Goal: Task Accomplishment & Management: Manage account settings

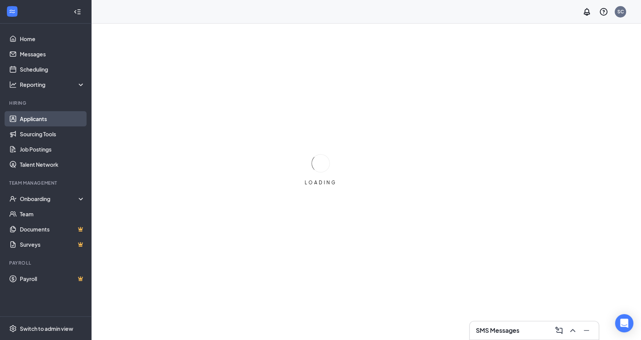
click at [37, 123] on link "Applicants" at bounding box center [52, 118] width 65 height 15
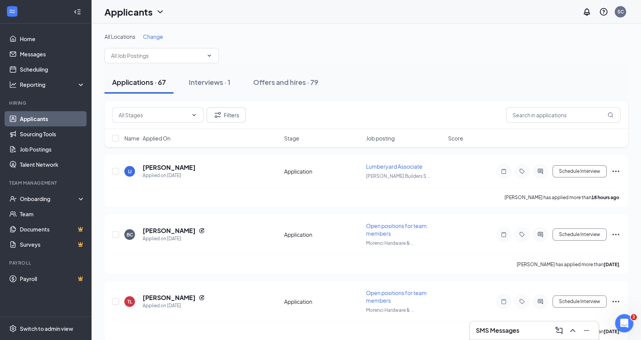
click at [159, 39] on span "Change" at bounding box center [153, 36] width 20 height 7
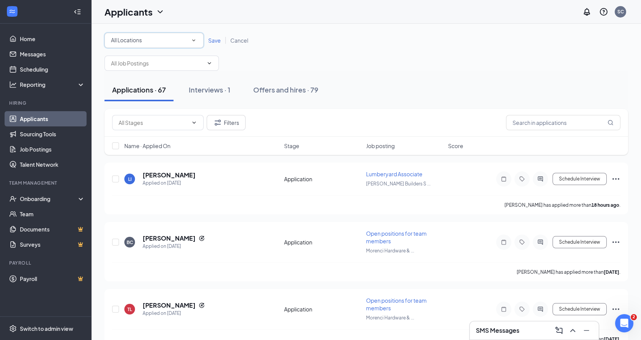
click at [157, 40] on div "All Locations" at bounding box center [154, 40] width 86 height 9
click at [137, 94] on span "Safford Builders Supply" at bounding box center [150, 98] width 78 height 9
click at [214, 43] on span "Save" at bounding box center [214, 40] width 13 height 7
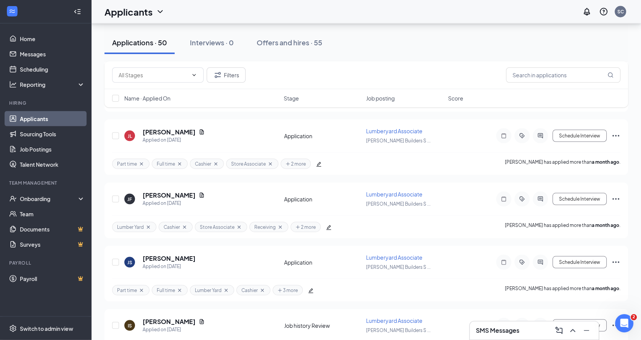
scroll to position [2919, 0]
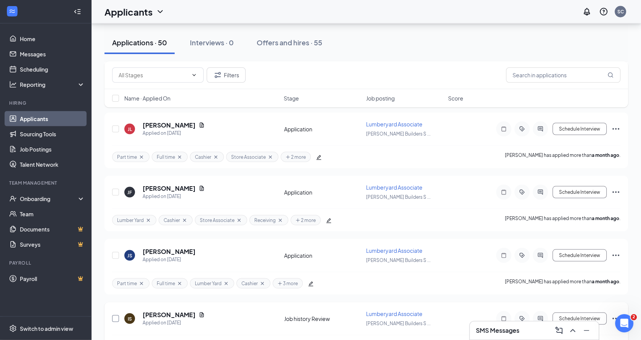
click at [115, 316] on input "checkbox" at bounding box center [115, 319] width 7 height 7
checkbox input "true"
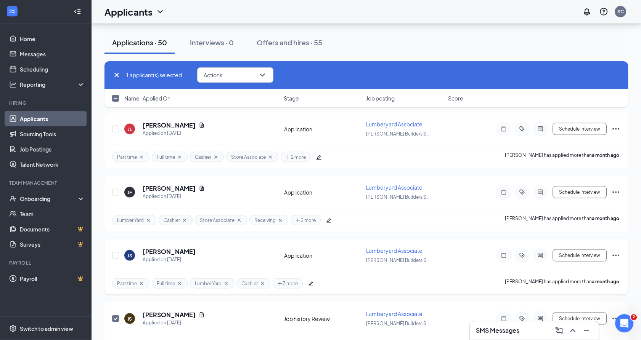
click at [115, 247] on div at bounding box center [116, 256] width 8 height 18
click at [117, 189] on input "checkbox" at bounding box center [115, 192] width 7 height 7
checkbox input "true"
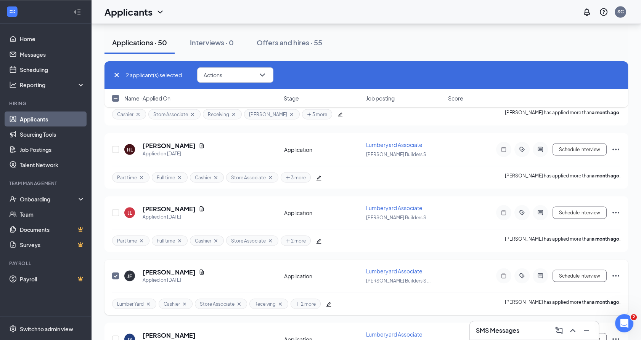
scroll to position [2834, 0]
click at [119, 205] on div at bounding box center [116, 214] width 8 height 18
click at [116, 210] on input "checkbox" at bounding box center [115, 213] width 7 height 7
checkbox input "true"
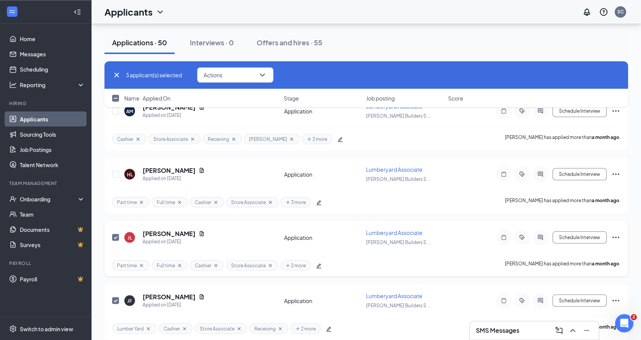
scroll to position [2792, 0]
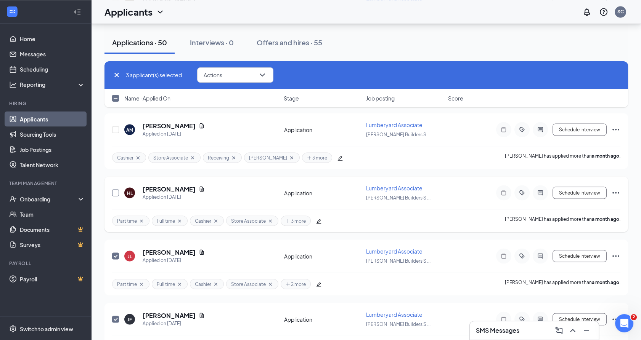
click at [116, 189] on input "checkbox" at bounding box center [115, 192] width 7 height 7
checkbox input "true"
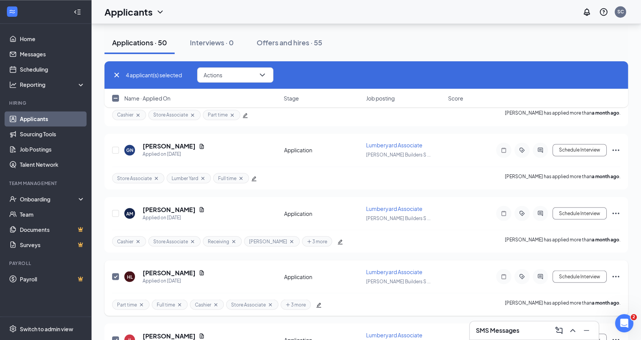
scroll to position [2707, 0]
click at [115, 211] on input "checkbox" at bounding box center [115, 214] width 7 height 7
checkbox input "true"
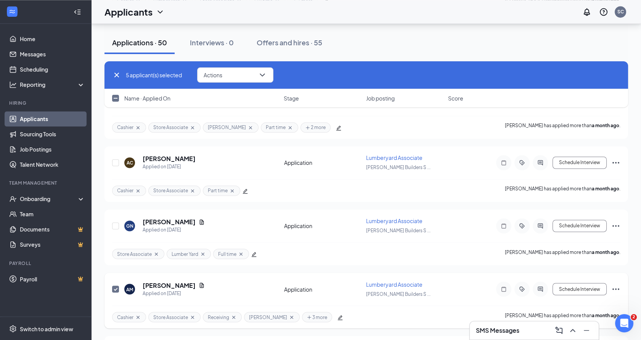
scroll to position [2623, 0]
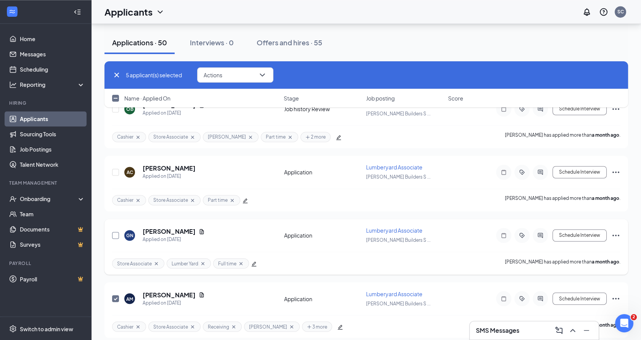
click at [116, 232] on input "checkbox" at bounding box center [115, 235] width 7 height 7
checkbox input "true"
click at [117, 169] on input "checkbox" at bounding box center [115, 172] width 7 height 7
checkbox input "true"
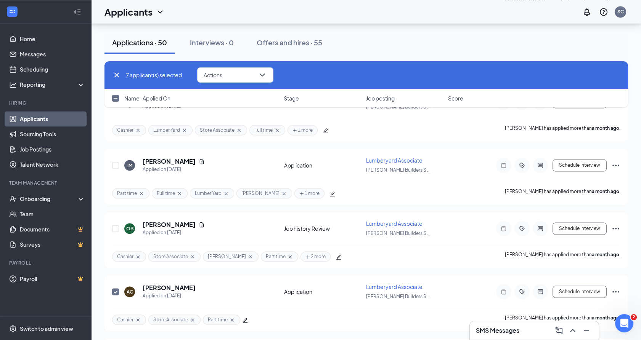
scroll to position [2495, 0]
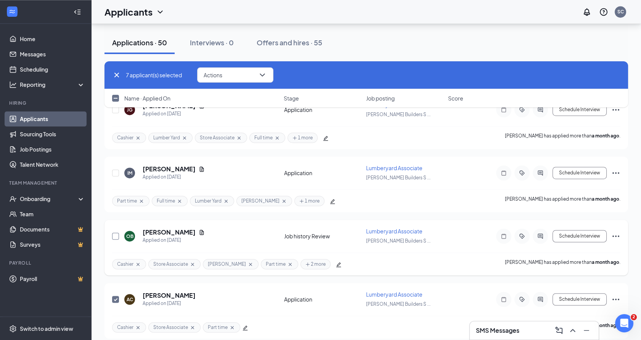
click at [116, 233] on input "checkbox" at bounding box center [115, 236] width 7 height 7
checkbox input "true"
click at [116, 170] on input "checkbox" at bounding box center [115, 173] width 7 height 7
checkbox input "true"
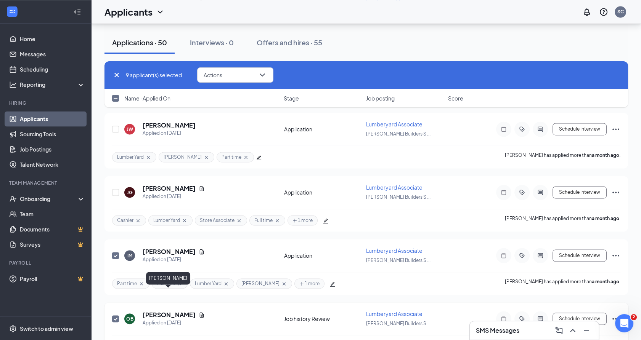
scroll to position [2411, 0]
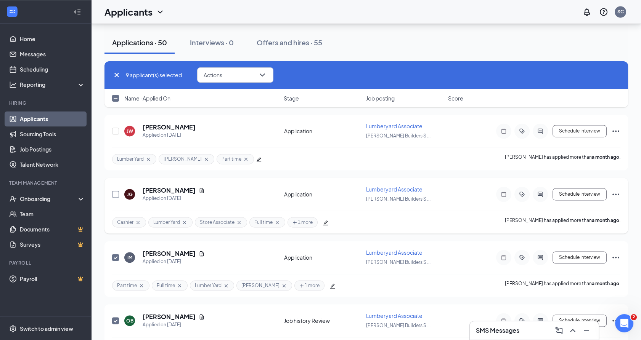
click at [114, 191] on input "checkbox" at bounding box center [115, 194] width 7 height 7
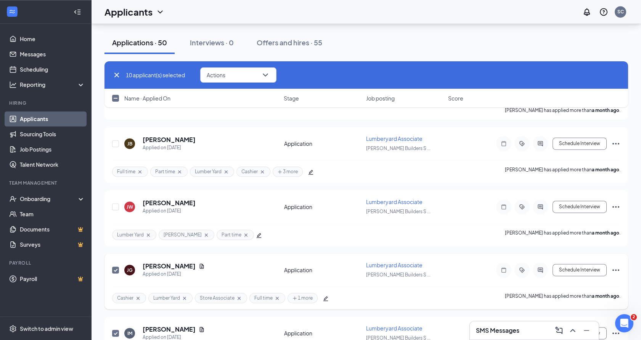
scroll to position [2326, 0]
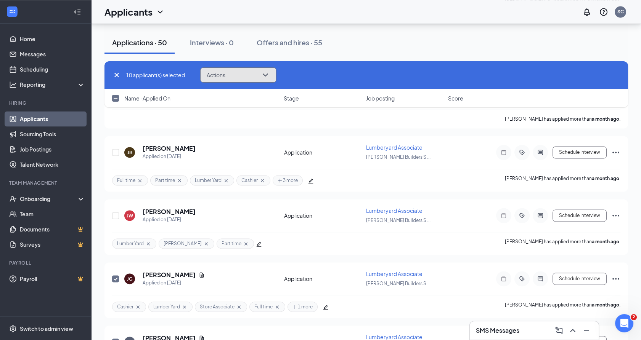
click at [269, 75] on icon "ChevronDown" at bounding box center [265, 75] width 9 height 9
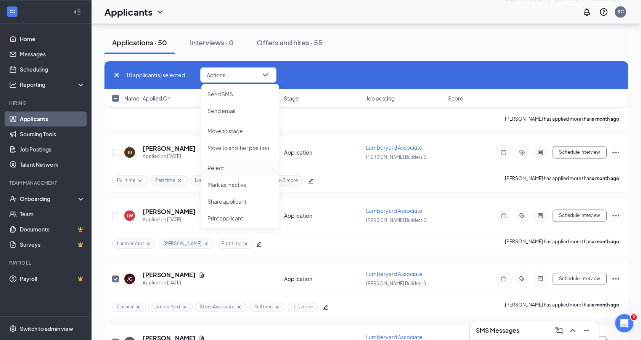
click at [229, 166] on p "Reject" at bounding box center [240, 168] width 66 height 8
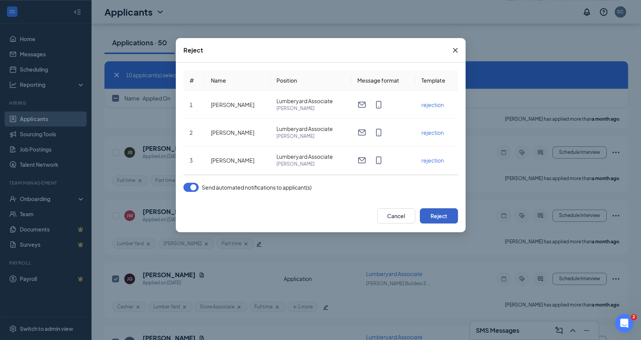
click at [433, 215] on button "Reject" at bounding box center [439, 216] width 38 height 15
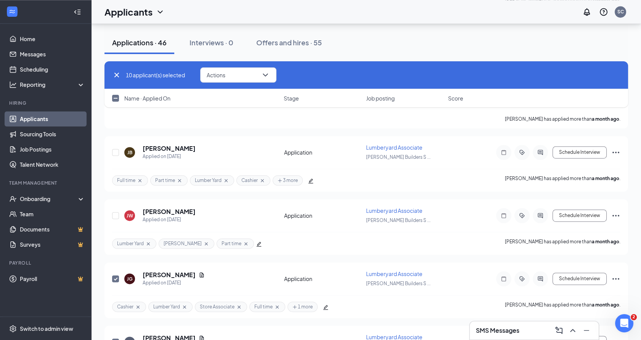
checkbox input "false"
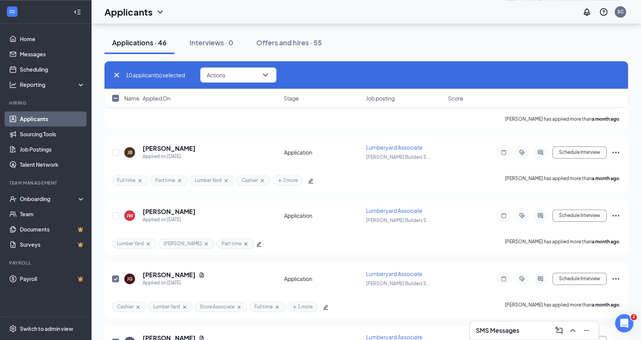
checkbox input "false"
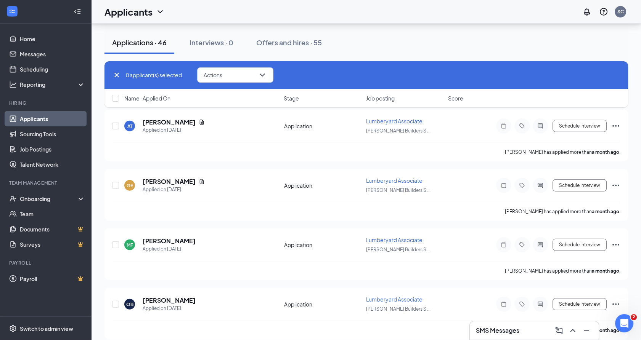
scroll to position [4768, 0]
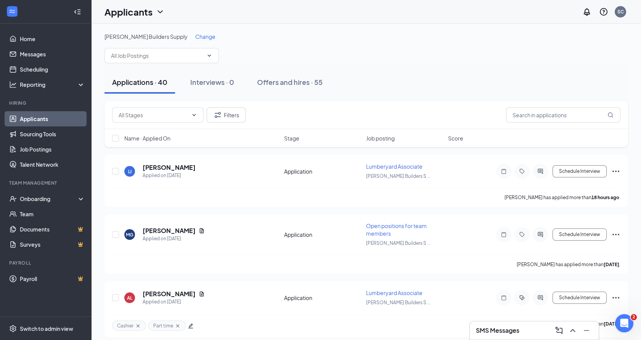
click at [195, 39] on span "Change" at bounding box center [205, 36] width 20 height 7
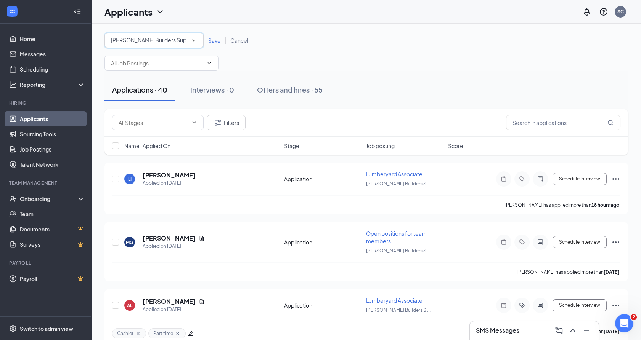
click at [183, 41] on div "Safford Builders Supply" at bounding box center [154, 40] width 86 height 9
click at [146, 99] on span "Safford Builders Supply" at bounding box center [153, 98] width 84 height 7
click at [216, 40] on span "Save" at bounding box center [214, 40] width 13 height 7
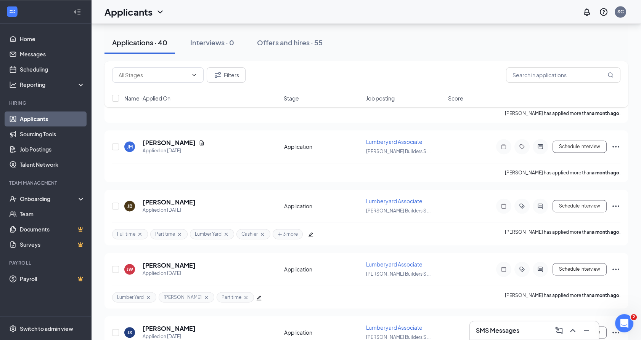
scroll to position [2292, 0]
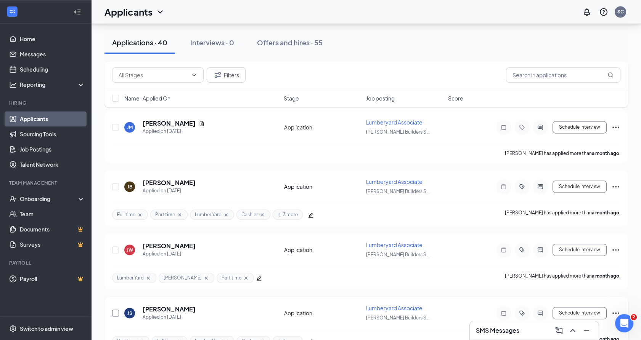
click at [115, 310] on input "checkbox" at bounding box center [115, 313] width 7 height 7
checkbox input "true"
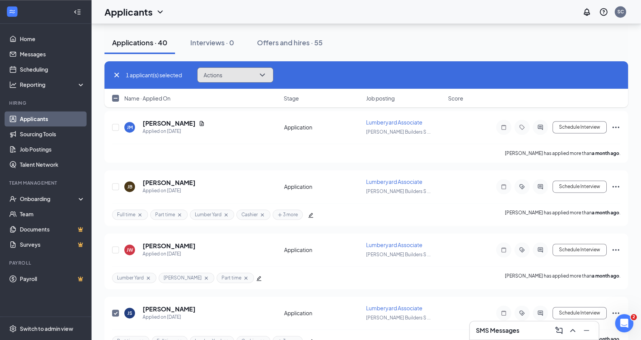
click at [259, 80] on button "Actions" at bounding box center [235, 74] width 76 height 15
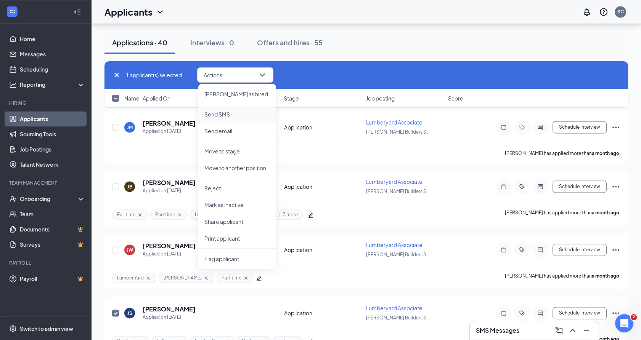
click at [220, 117] on p "Send SMS" at bounding box center [237, 115] width 66 height 8
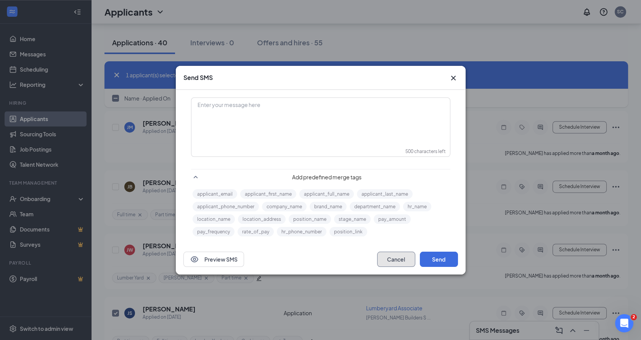
click at [393, 260] on button "Cancel" at bounding box center [396, 259] width 38 height 15
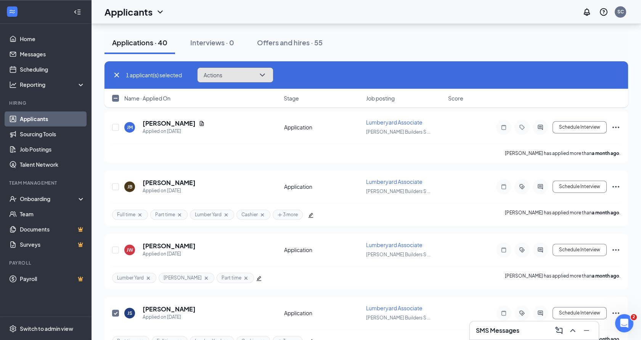
click at [271, 76] on button "Actions" at bounding box center [235, 74] width 76 height 15
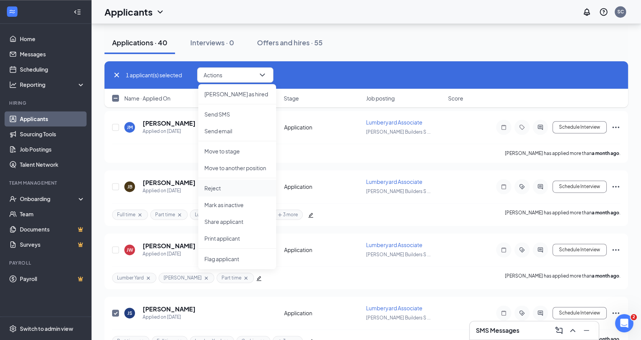
click at [219, 186] on p "Reject" at bounding box center [237, 189] width 66 height 8
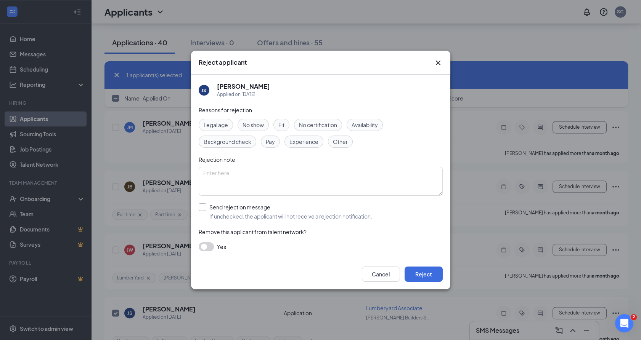
click at [202, 209] on input "Send rejection message If unchecked, the applicant will not receive a rejection…" at bounding box center [285, 212] width 173 height 17
checkbox input "true"
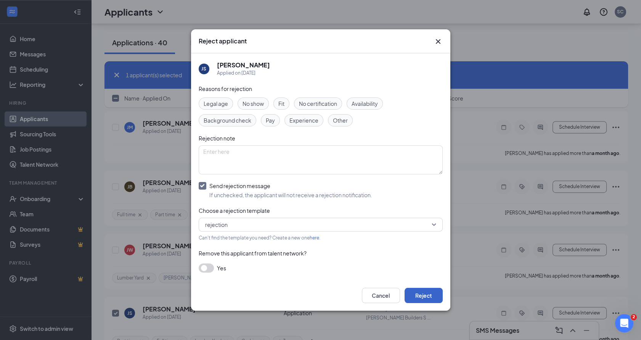
click at [419, 294] on button "Reject" at bounding box center [424, 295] width 38 height 15
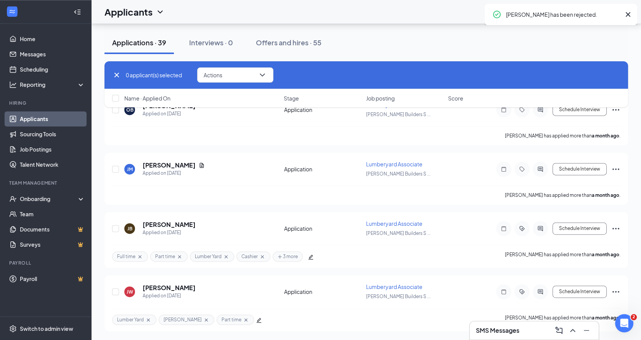
scroll to position [2229, 0]
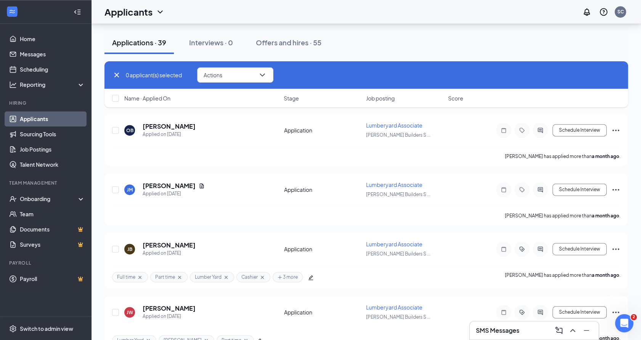
click at [41, 119] on link "Applicants" at bounding box center [52, 118] width 65 height 15
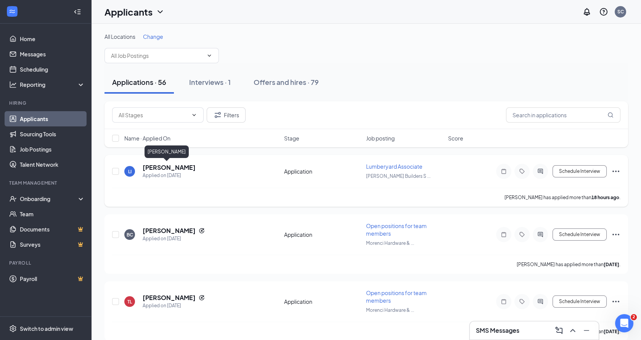
click at [150, 166] on h5 "Lilly Ingram" at bounding box center [169, 168] width 53 height 8
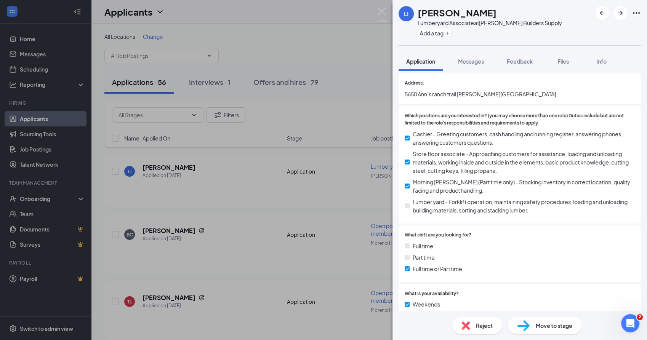
scroll to position [127, 0]
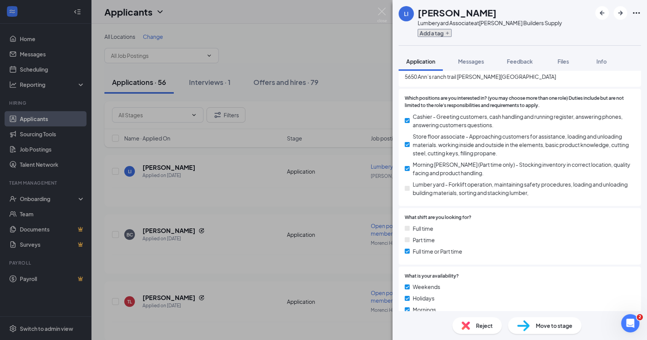
click at [449, 36] on button "Add a tag" at bounding box center [435, 33] width 34 height 8
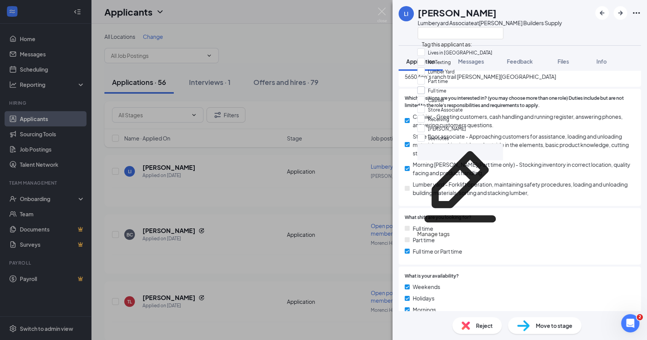
click at [426, 95] on input "Full time" at bounding box center [431, 91] width 29 height 8
checkbox input "true"
click at [426, 85] on input "Part time" at bounding box center [432, 81] width 31 height 8
checkbox input "true"
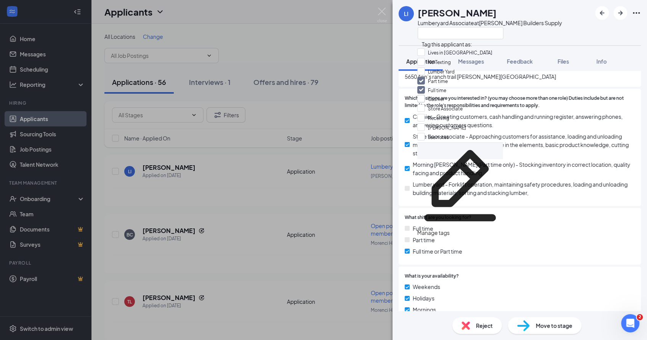
click at [424, 103] on input "Cashier" at bounding box center [430, 99] width 27 height 8
checkbox input "true"
click at [423, 123] on input "Stocker" at bounding box center [441, 127] width 49 height 8
checkbox input "true"
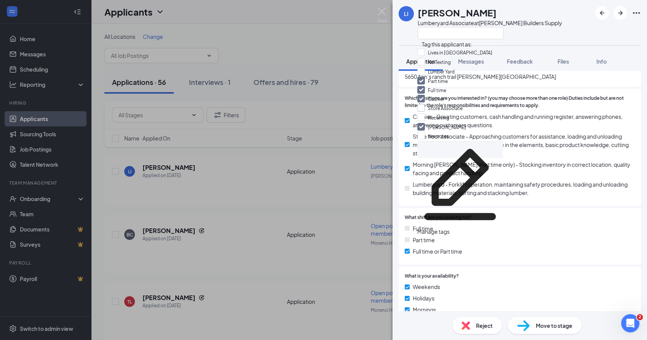
click at [426, 104] on input "Store Associate" at bounding box center [439, 108] width 45 height 8
checkbox input "true"
click at [588, 161] on span "Morning Stocker (Part time only) - Stocking inventory in correct location, qual…" at bounding box center [524, 169] width 222 height 17
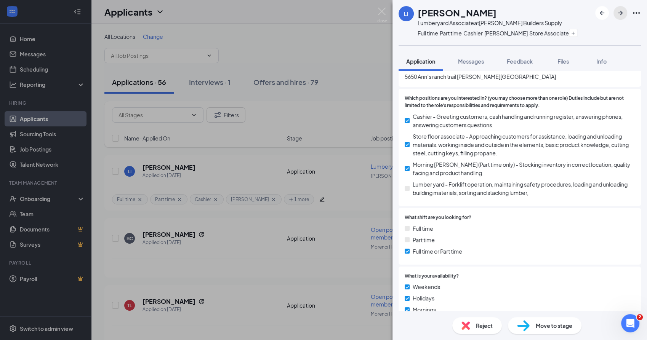
click at [618, 15] on icon "ArrowRight" at bounding box center [620, 12] width 9 height 9
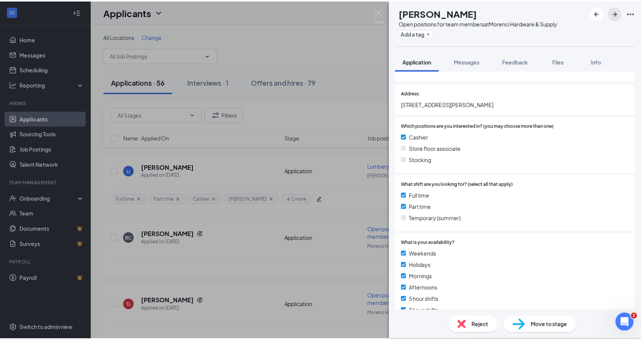
scroll to position [127, 0]
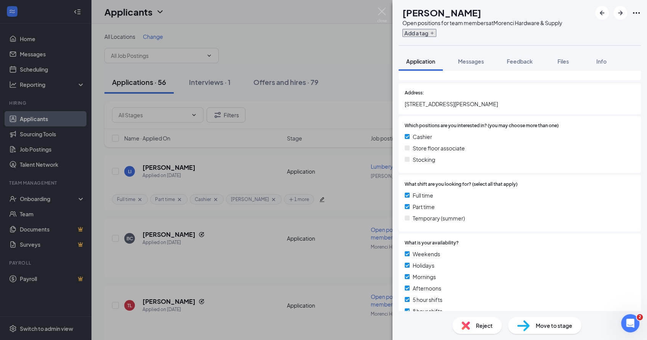
click at [437, 37] on button "Add a tag" at bounding box center [420, 33] width 34 height 8
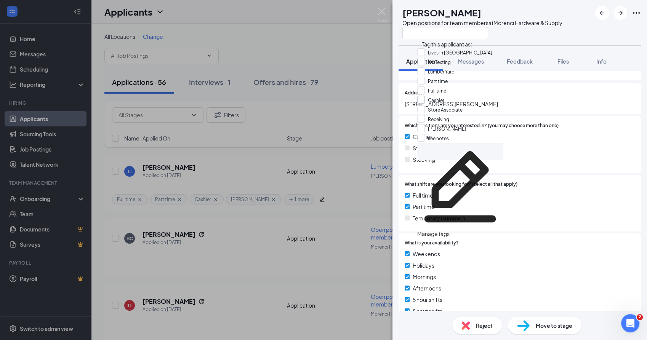
click at [427, 104] on input "Cashier" at bounding box center [430, 100] width 27 height 8
checkbox input "true"
click at [426, 95] on input "Full time" at bounding box center [431, 91] width 29 height 8
checkbox input "true"
click at [426, 85] on input "Part time" at bounding box center [432, 81] width 31 height 8
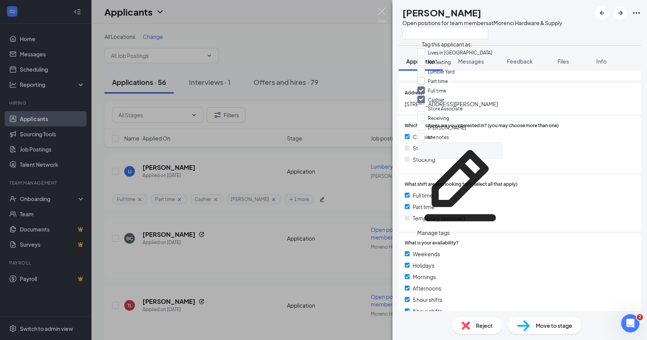
checkbox input "true"
click at [633, 139] on div "Which positions are you interested in? (you may choose more than one) Cashier S…" at bounding box center [520, 144] width 242 height 57
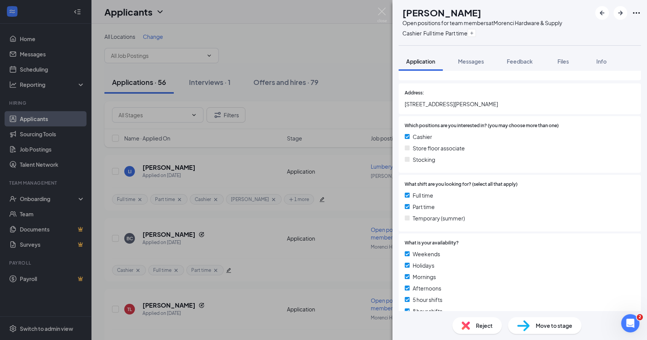
click at [271, 292] on div "BC Beatrice Contreras Open positions for team members at Morenci Hardware & Sup…" at bounding box center [323, 170] width 647 height 340
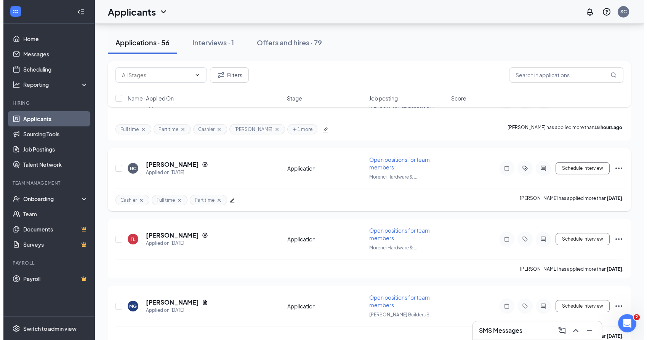
scroll to position [85, 0]
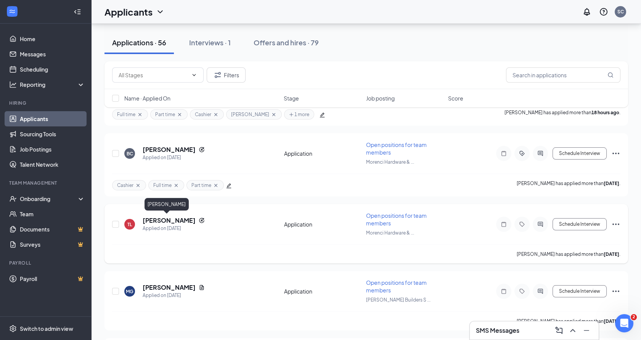
click at [159, 217] on h5 "Tyler Larson" at bounding box center [169, 221] width 53 height 8
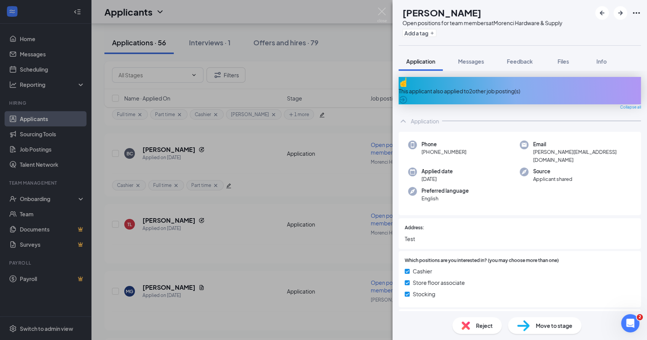
click at [246, 243] on div "TL Tyler Larson Open positions for team members at Morenci Hardware & Supply Ad…" at bounding box center [323, 170] width 647 height 340
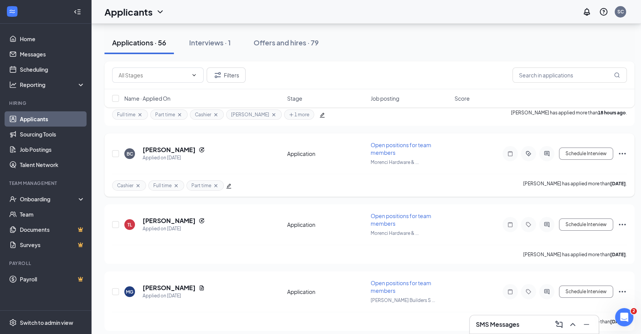
click at [139, 183] on icon "Cross" at bounding box center [138, 186] width 6 height 6
click at [139, 183] on icon "Cross" at bounding box center [140, 186] width 6 height 6
click at [139, 183] on icon "Cross" at bounding box center [141, 186] width 6 height 6
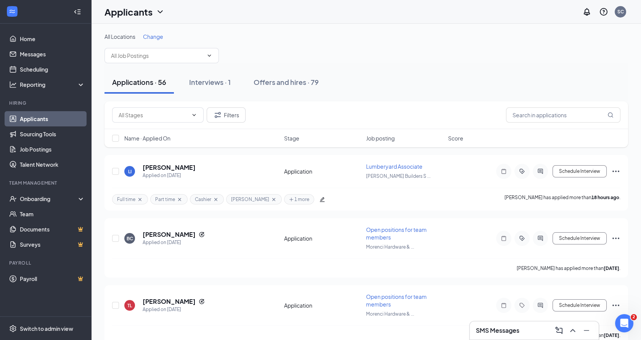
click at [152, 34] on span "Change" at bounding box center [153, 36] width 20 height 7
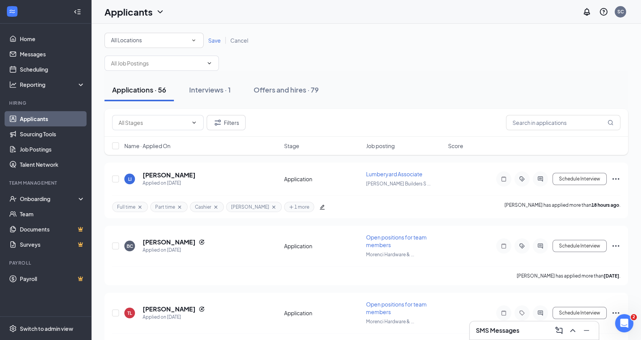
click at [197, 39] on div "All Locations All Locations" at bounding box center [153, 40] width 99 height 15
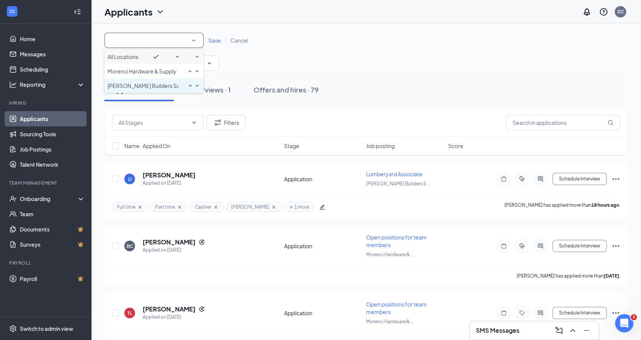
click at [149, 93] on li "Safford Builders Supply" at bounding box center [153, 86] width 99 height 14
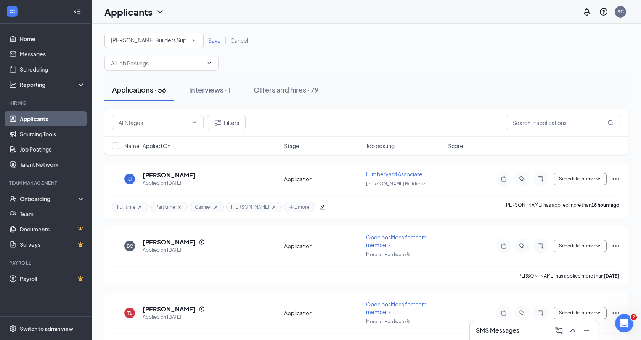
click at [209, 42] on span "Save" at bounding box center [214, 40] width 13 height 7
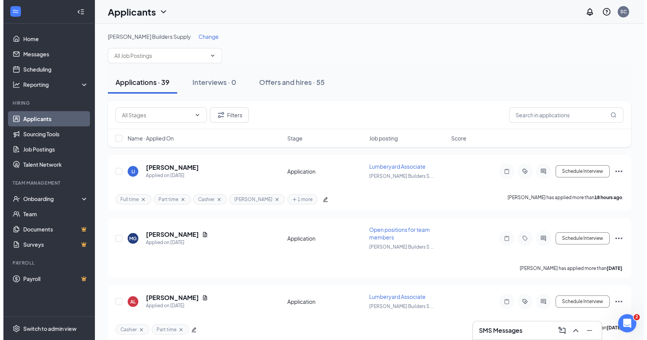
scroll to position [42, 0]
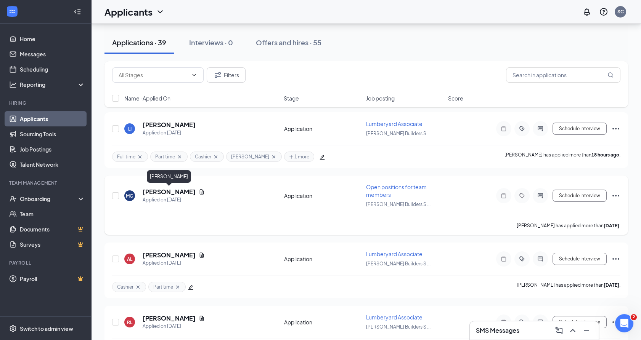
click at [168, 189] on h5 "Michael Gutierrez" at bounding box center [169, 192] width 53 height 8
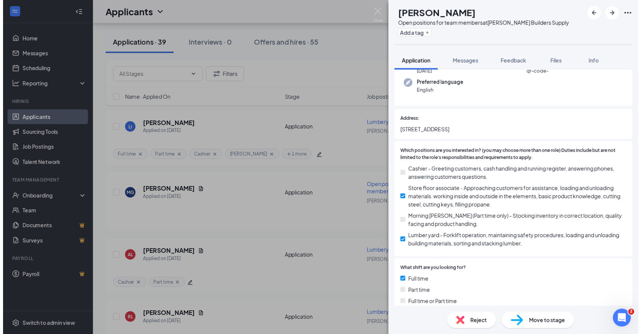
scroll to position [85, 0]
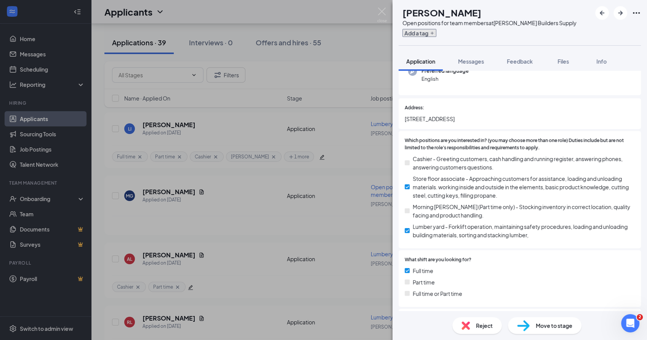
click at [429, 34] on button "Add a tag" at bounding box center [420, 33] width 34 height 8
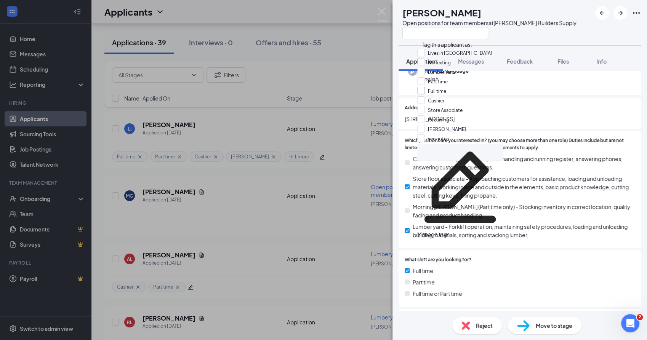
click at [427, 95] on input "Full time" at bounding box center [431, 91] width 29 height 8
checkbox input "true"
click at [424, 114] on input "Store Associate" at bounding box center [439, 109] width 45 height 8
checkbox input "true"
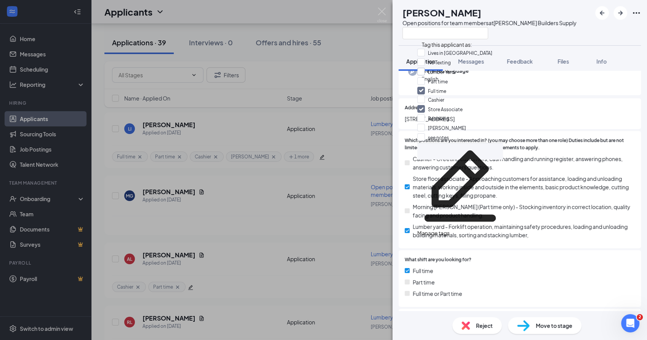
click at [423, 75] on input "Lumber Yard" at bounding box center [435, 72] width 37 height 8
checkbox input "true"
click at [593, 120] on span "3877 W Golf Course Rd" at bounding box center [520, 119] width 230 height 8
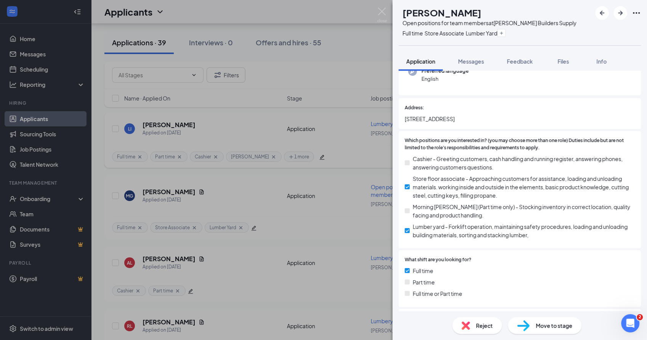
click at [245, 198] on div "MG Michael Gutierrez Open positions for team members at Safford Builders Supply…" at bounding box center [323, 170] width 647 height 340
